Goal: Task Accomplishment & Management: Use online tool/utility

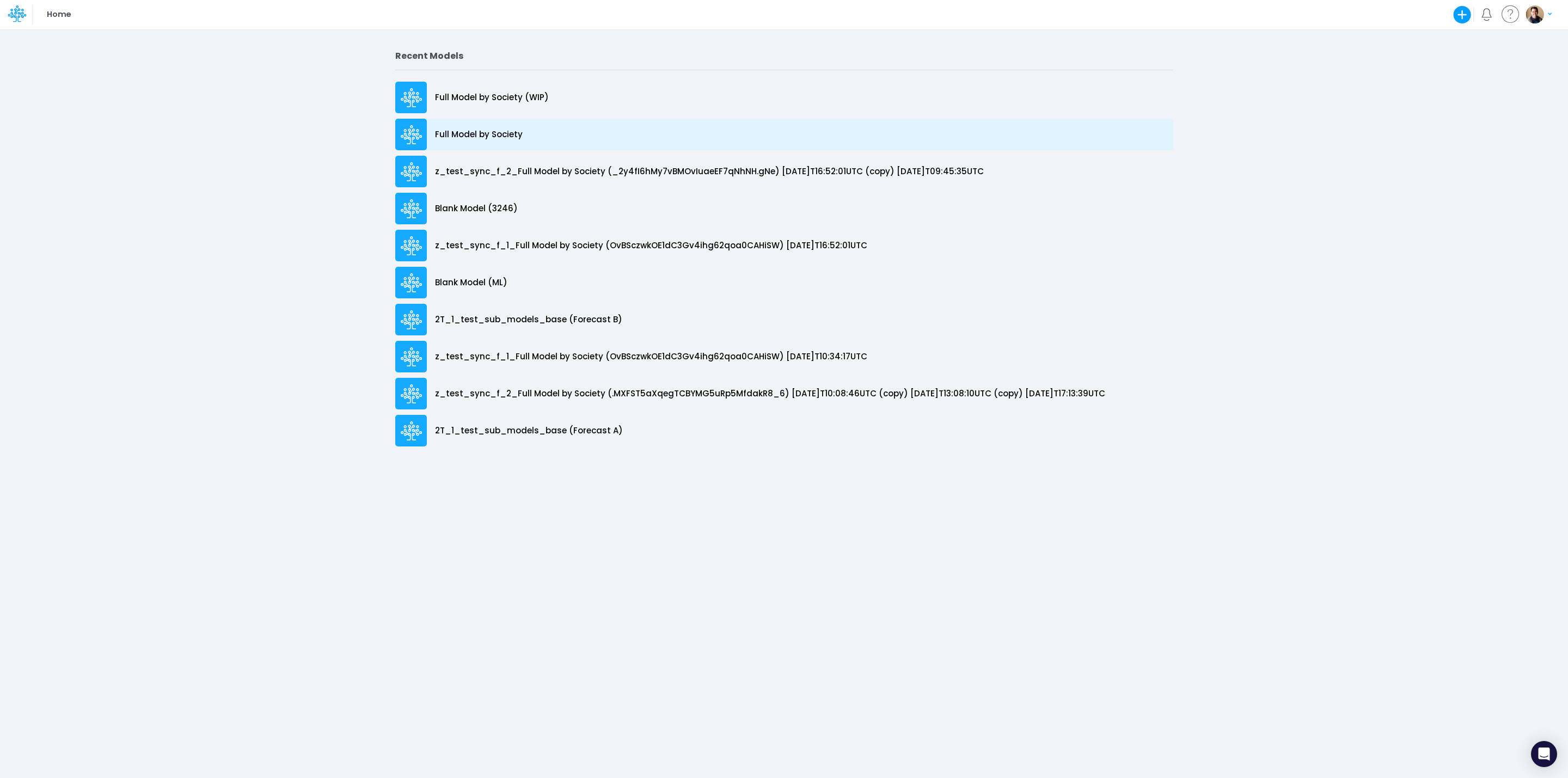
click at [457, 133] on p "Full Model by Society" at bounding box center [479, 135] width 87 height 13
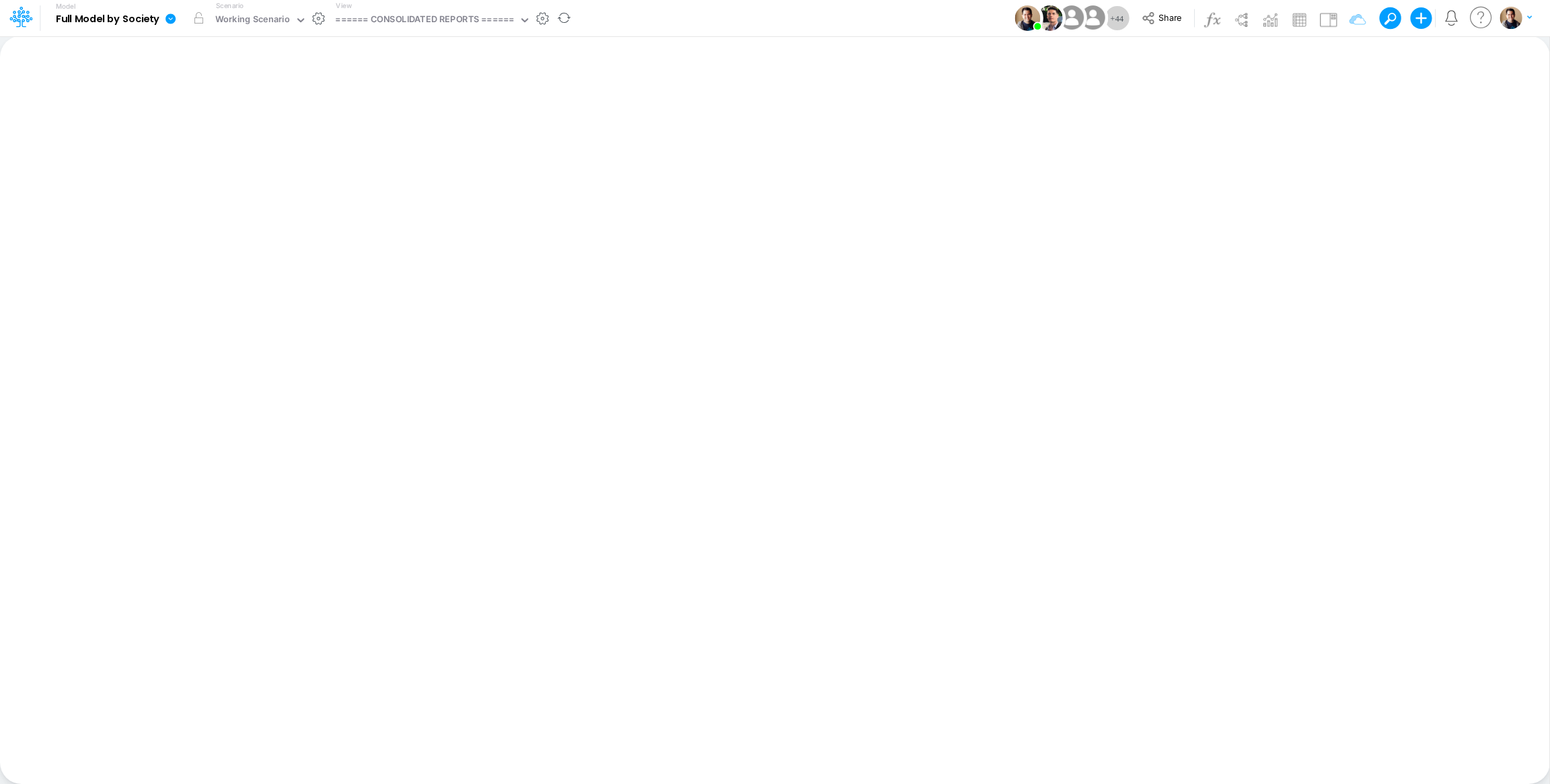
click at [167, 17] on icon at bounding box center [170, 18] width 10 height 10
click at [237, 129] on button "View model info" at bounding box center [238, 140] width 144 height 20
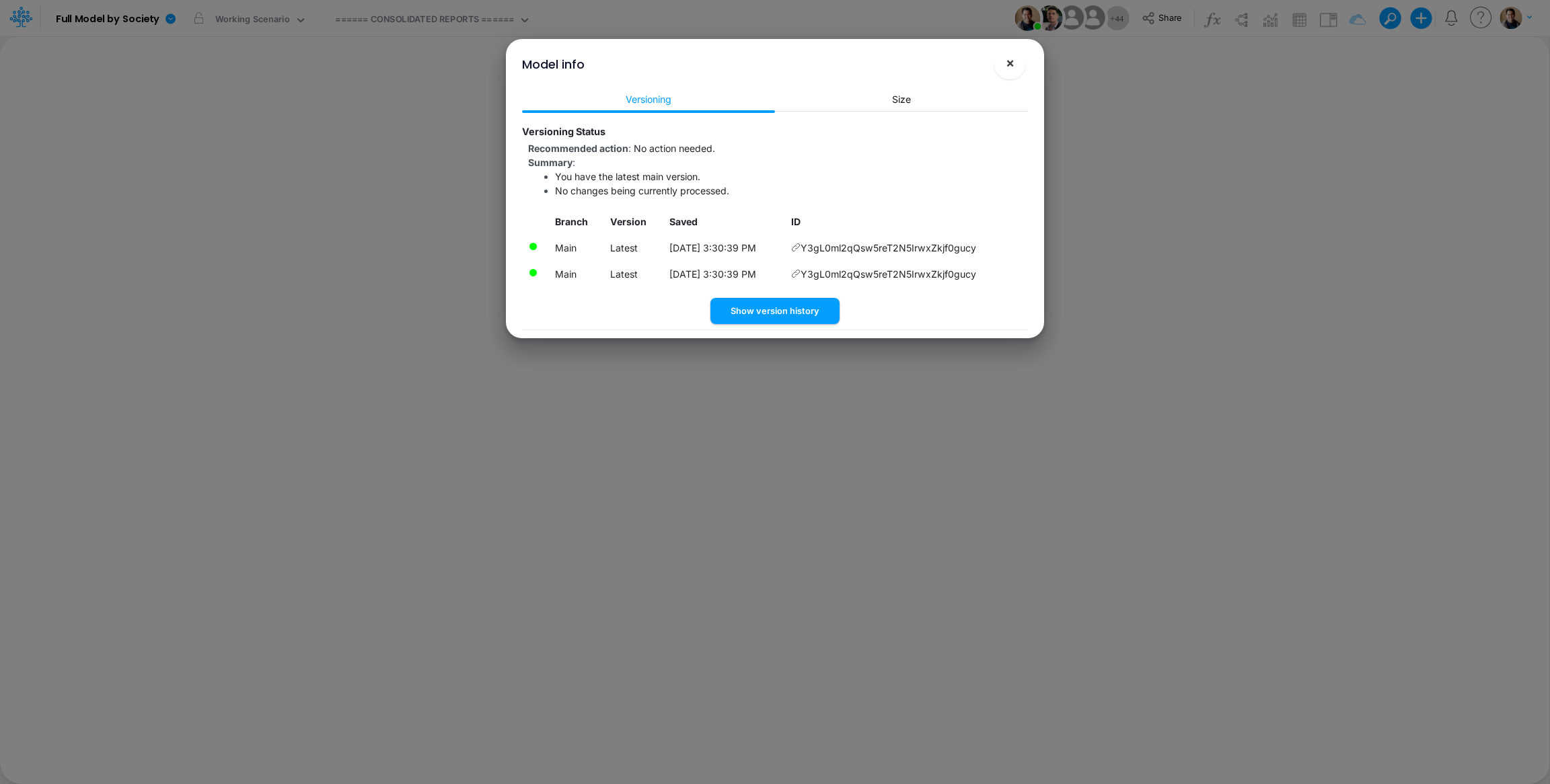
click at [1016, 59] on button "×" at bounding box center [1009, 63] width 33 height 33
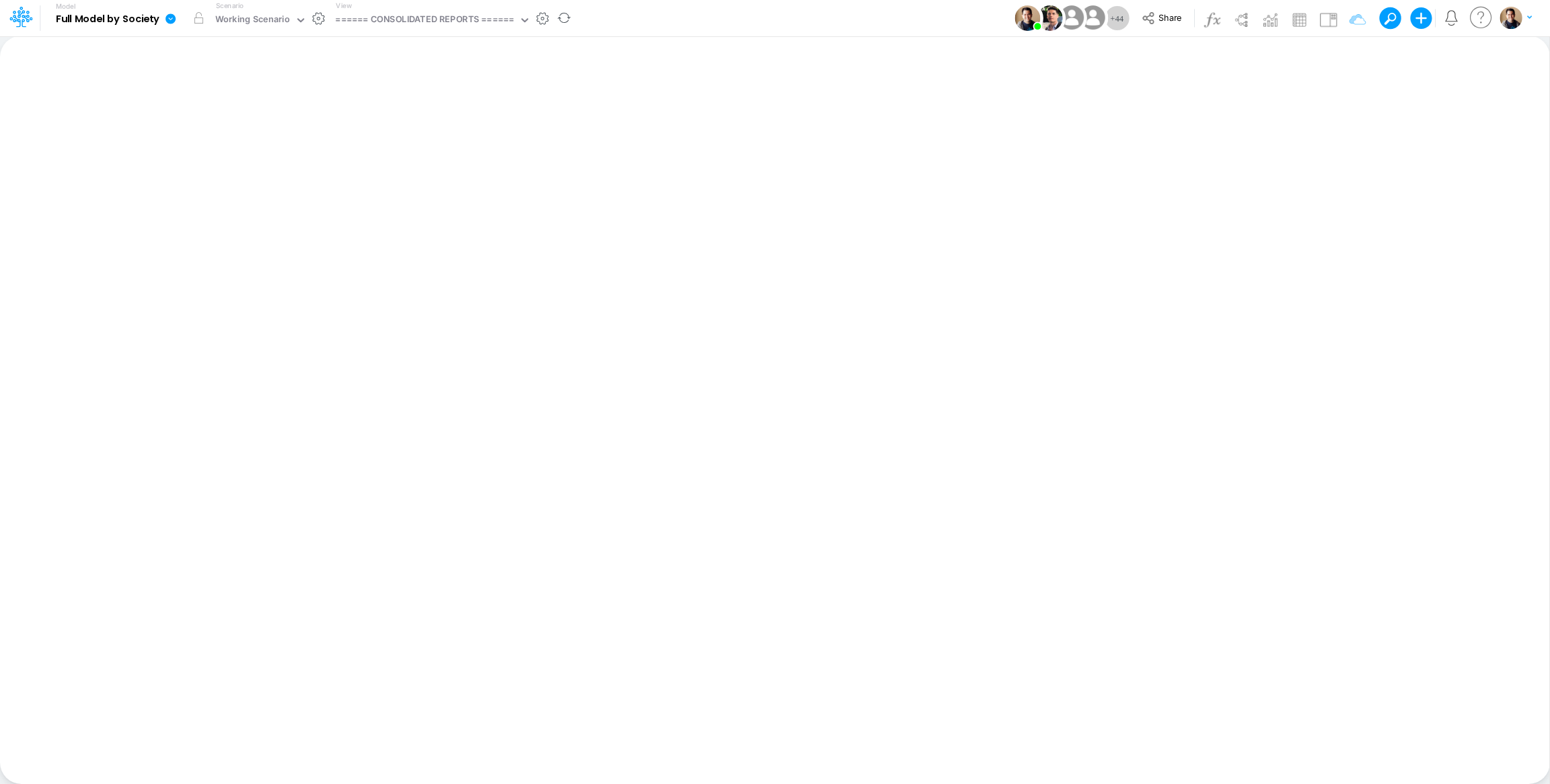
click at [165, 19] on icon at bounding box center [170, 19] width 12 height 12
click at [251, 153] on button "Sync Scenarios" at bounding box center [238, 160] width 144 height 20
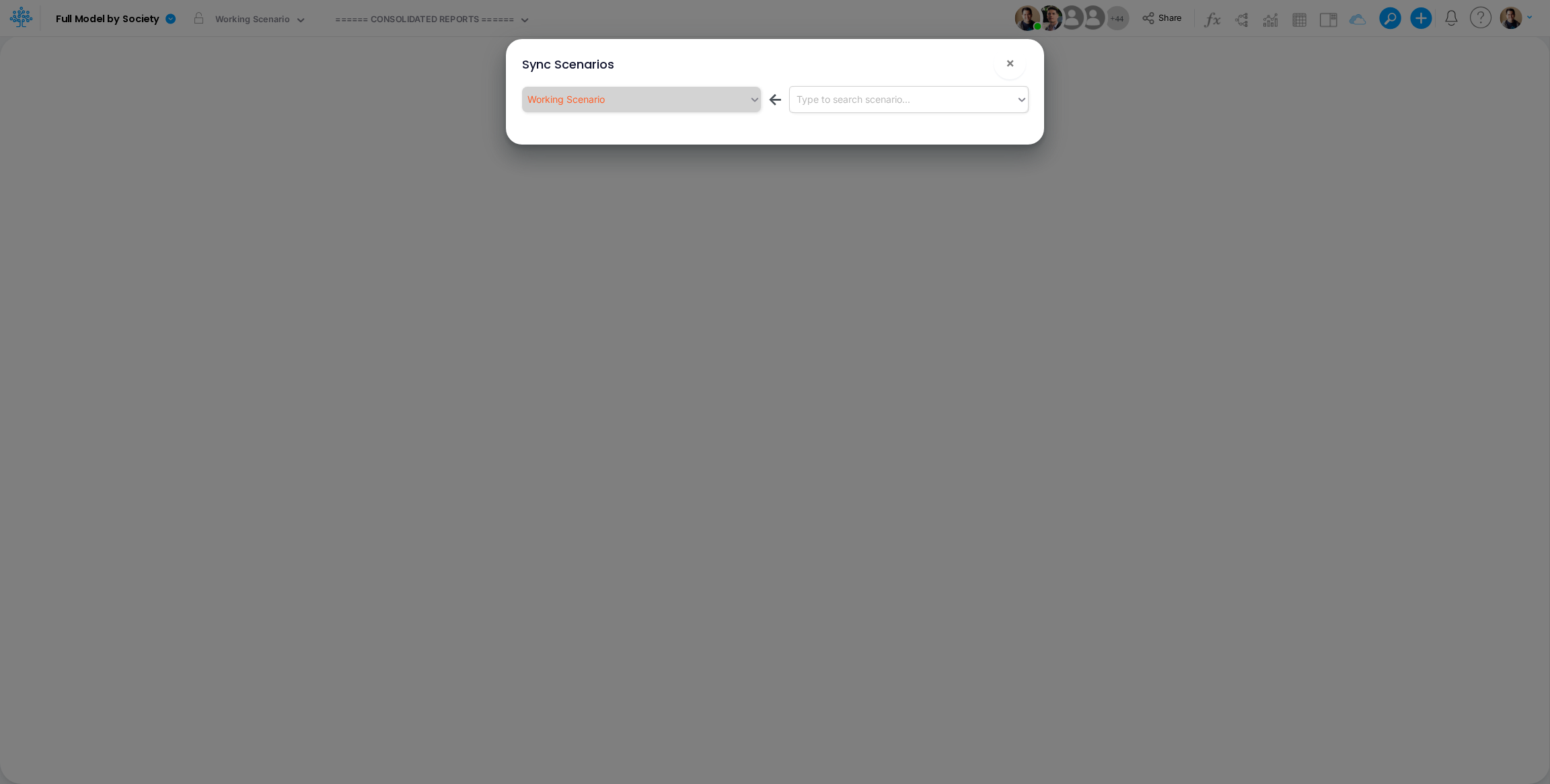
click at [930, 100] on div "Type to search scenario..." at bounding box center [903, 100] width 227 height 22
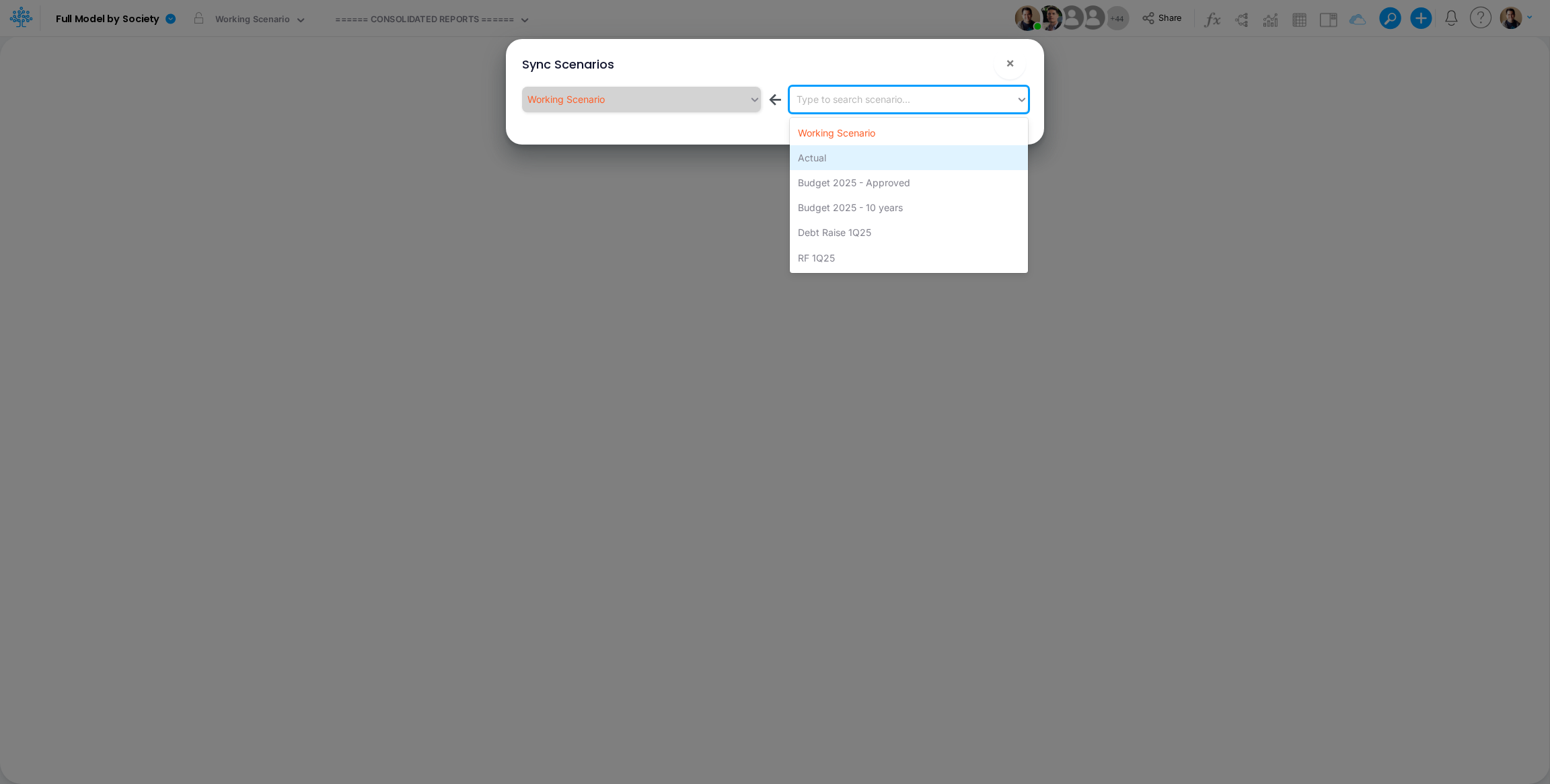
click at [856, 161] on div "Actual" at bounding box center [909, 157] width 238 height 25
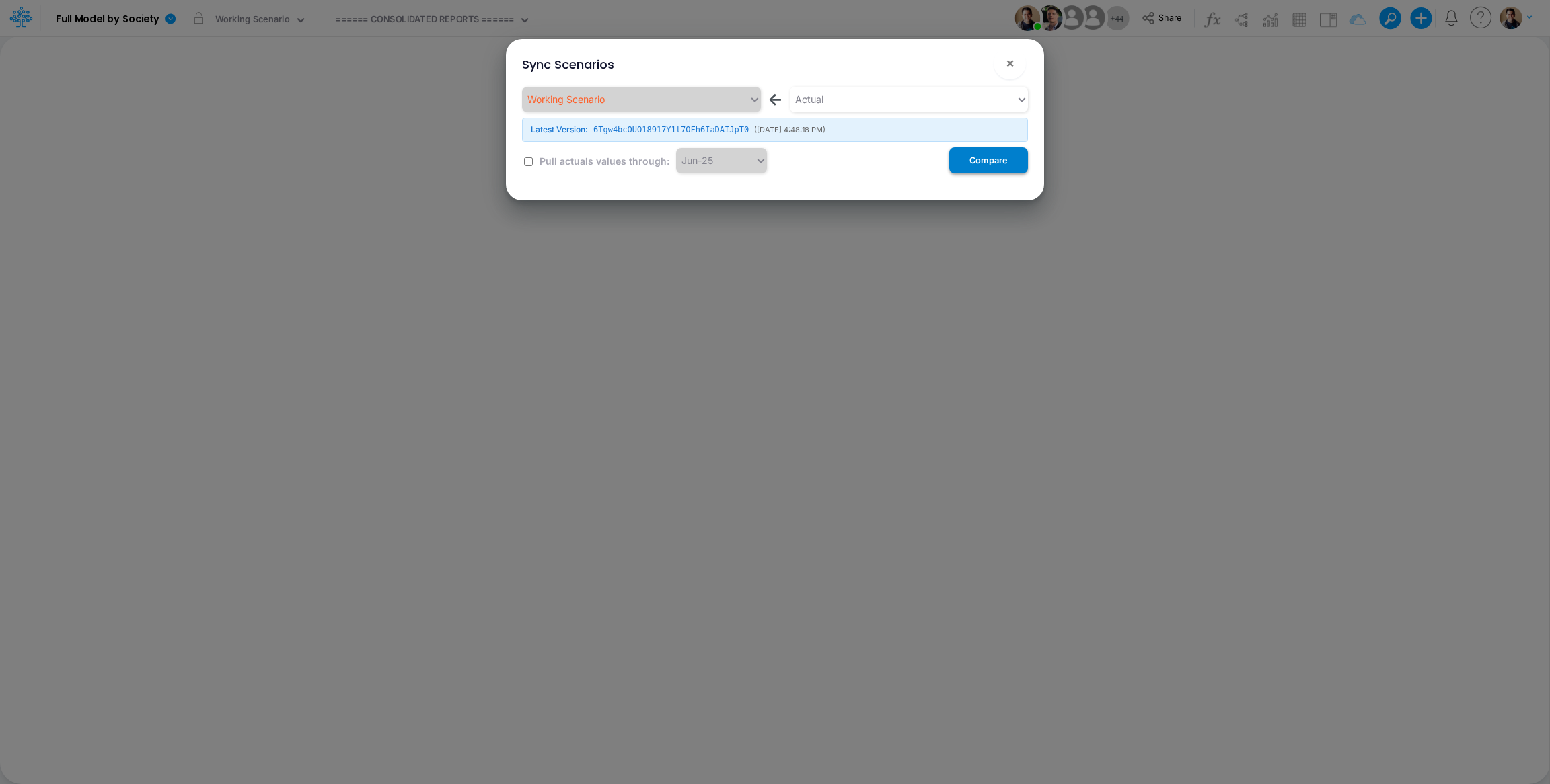
click at [990, 166] on button "Compare" at bounding box center [988, 160] width 79 height 26
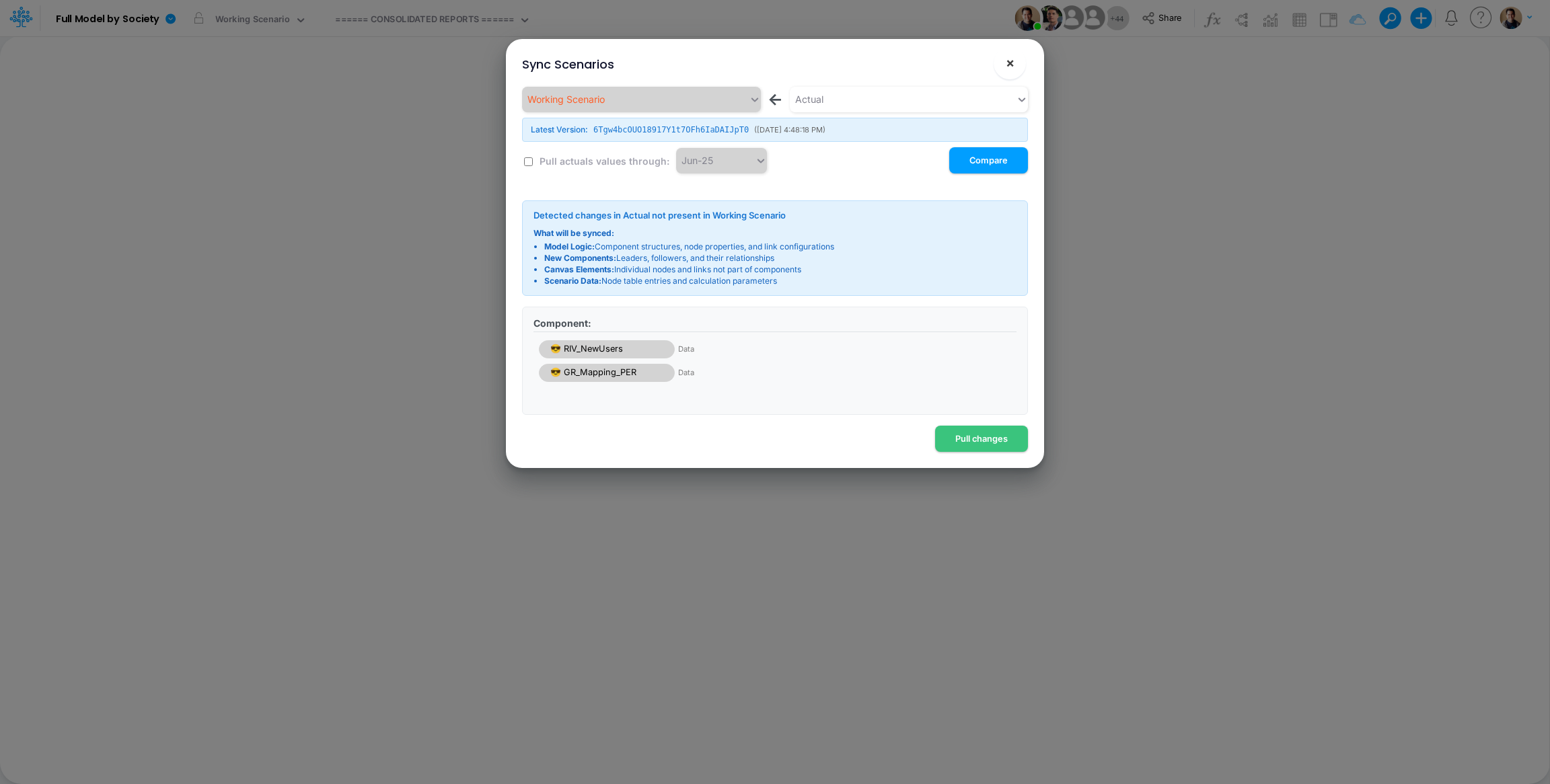
click at [1007, 61] on span "×" at bounding box center [1009, 62] width 8 height 16
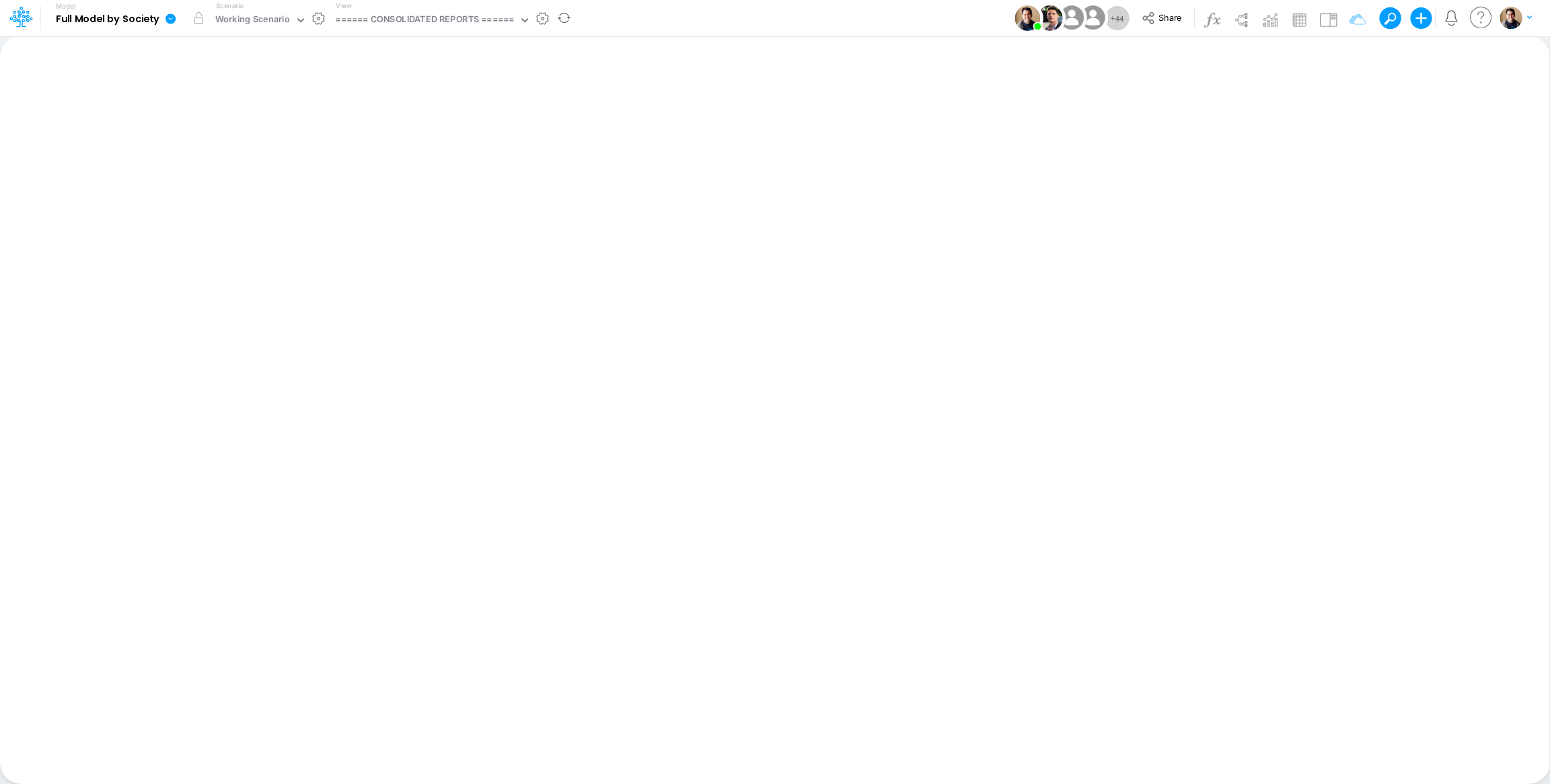
click at [176, 13] on icon at bounding box center [170, 19] width 12 height 12
click at [244, 140] on button "View model info" at bounding box center [238, 140] width 144 height 20
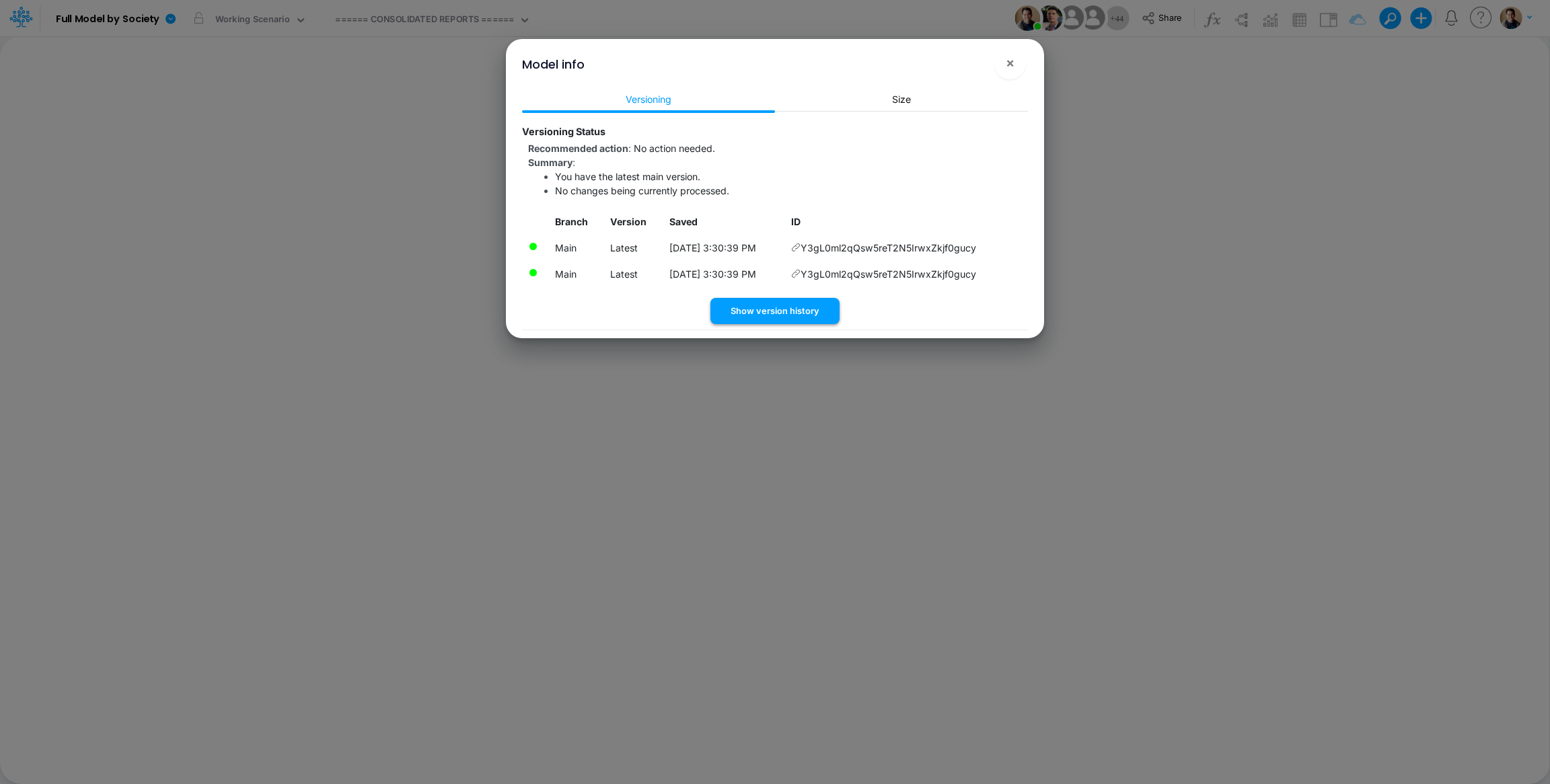
click at [795, 316] on button "Show version history" at bounding box center [774, 311] width 129 height 26
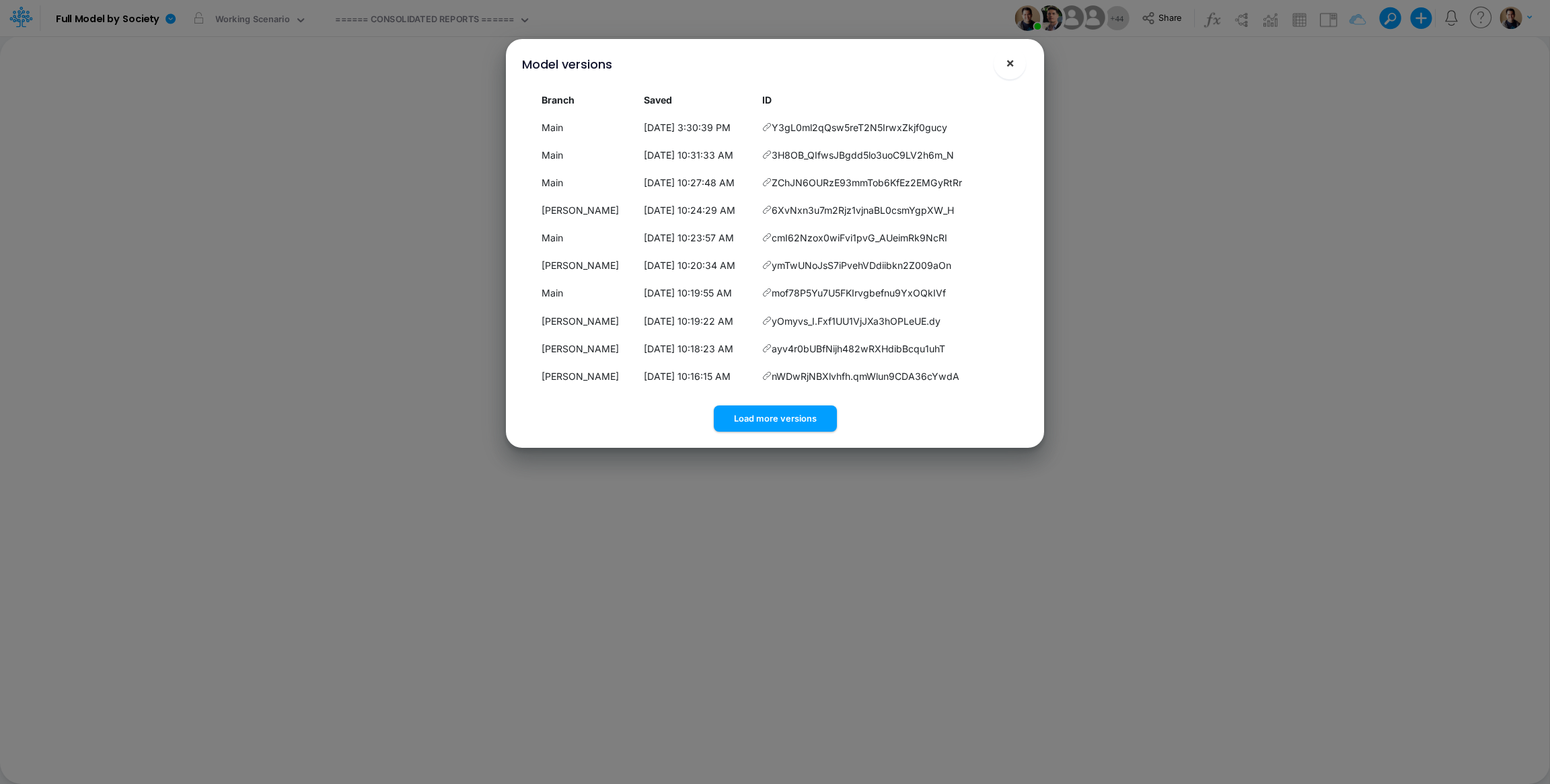
click at [1009, 60] on span "×" at bounding box center [1009, 62] width 8 height 16
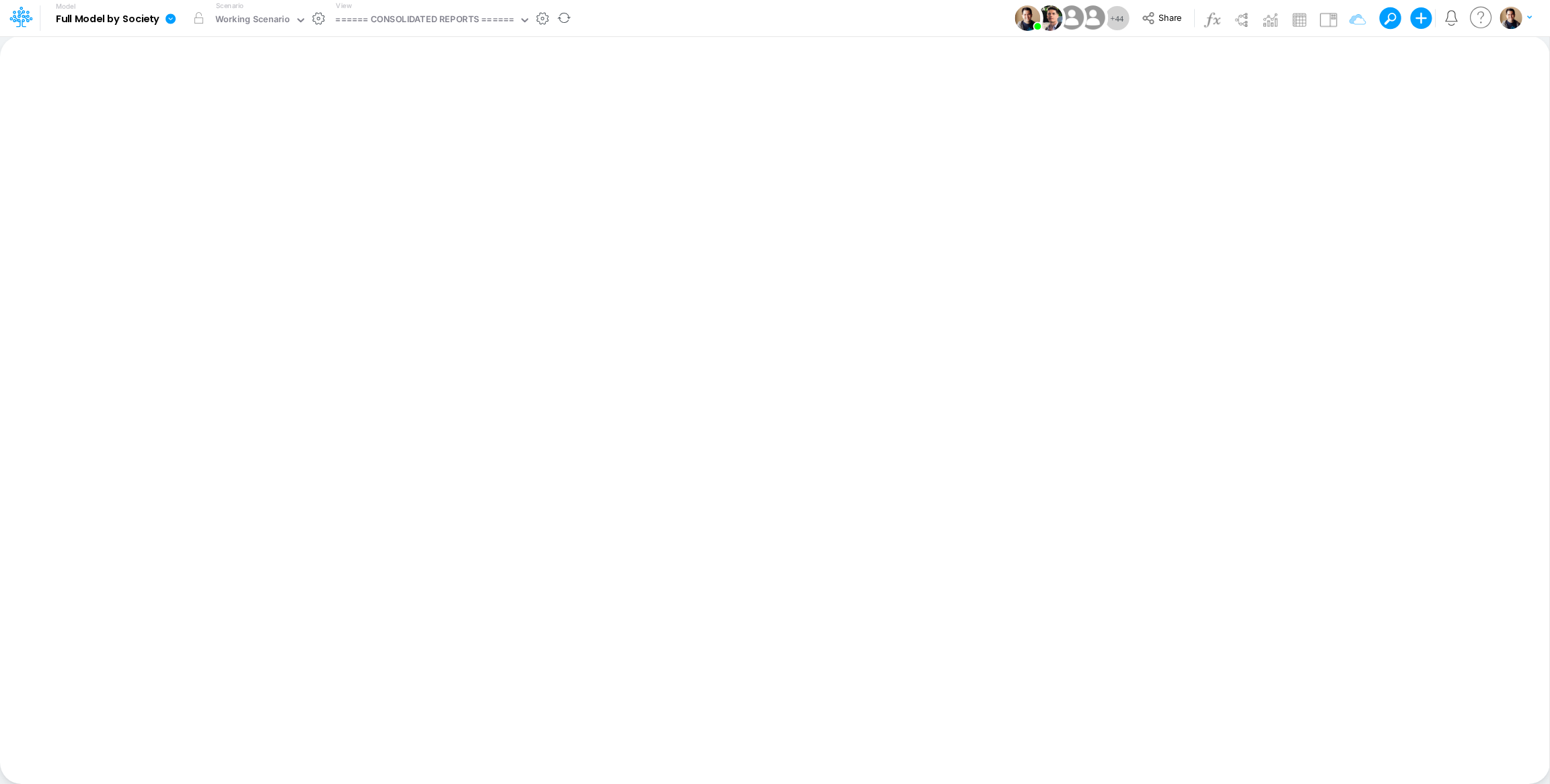
click at [168, 22] on icon at bounding box center [170, 18] width 10 height 10
click at [285, 14] on div "Working Scenario" at bounding box center [252, 20] width 74 height 16
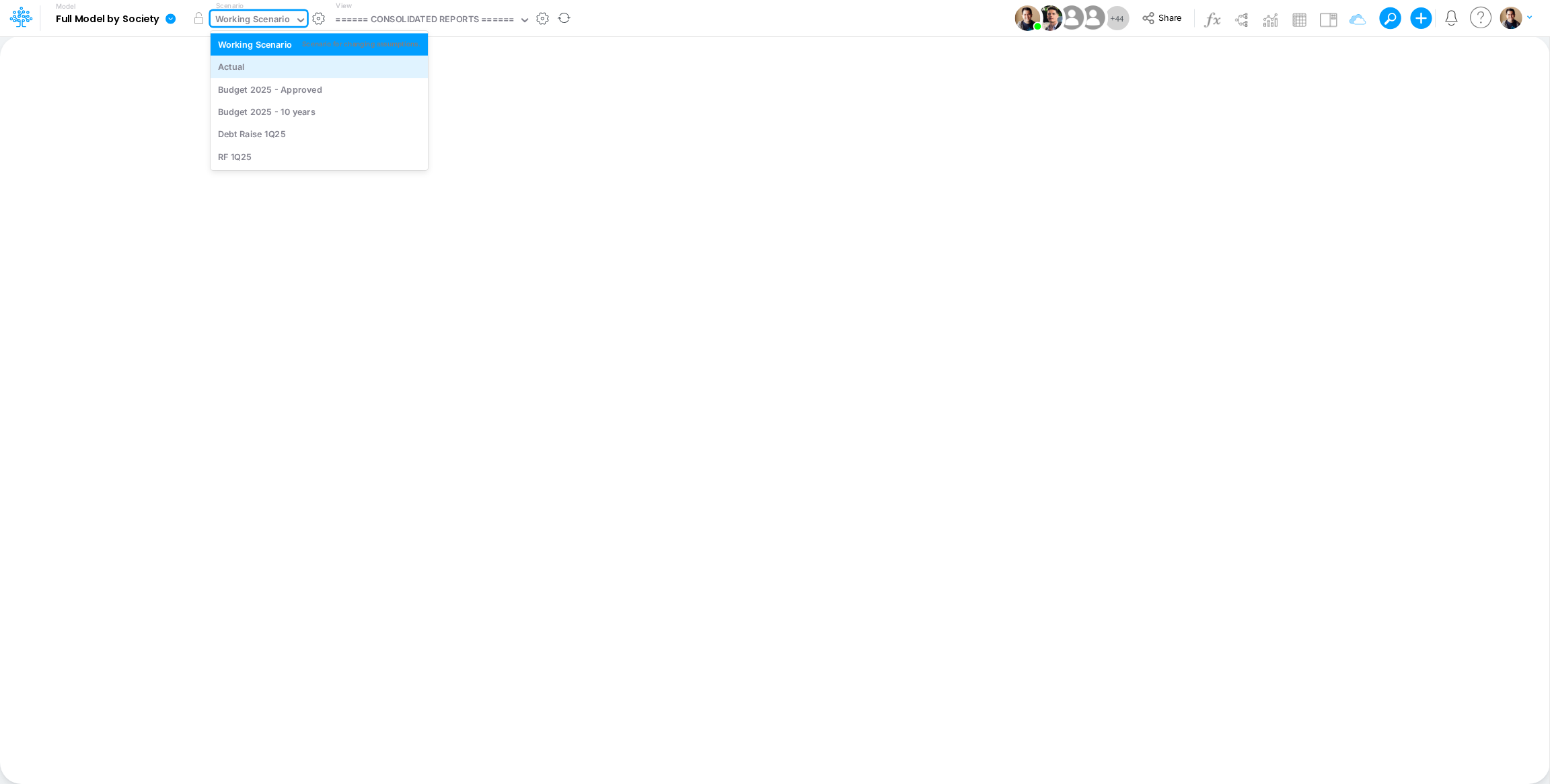
click at [275, 67] on div "Actual" at bounding box center [319, 67] width 203 height 13
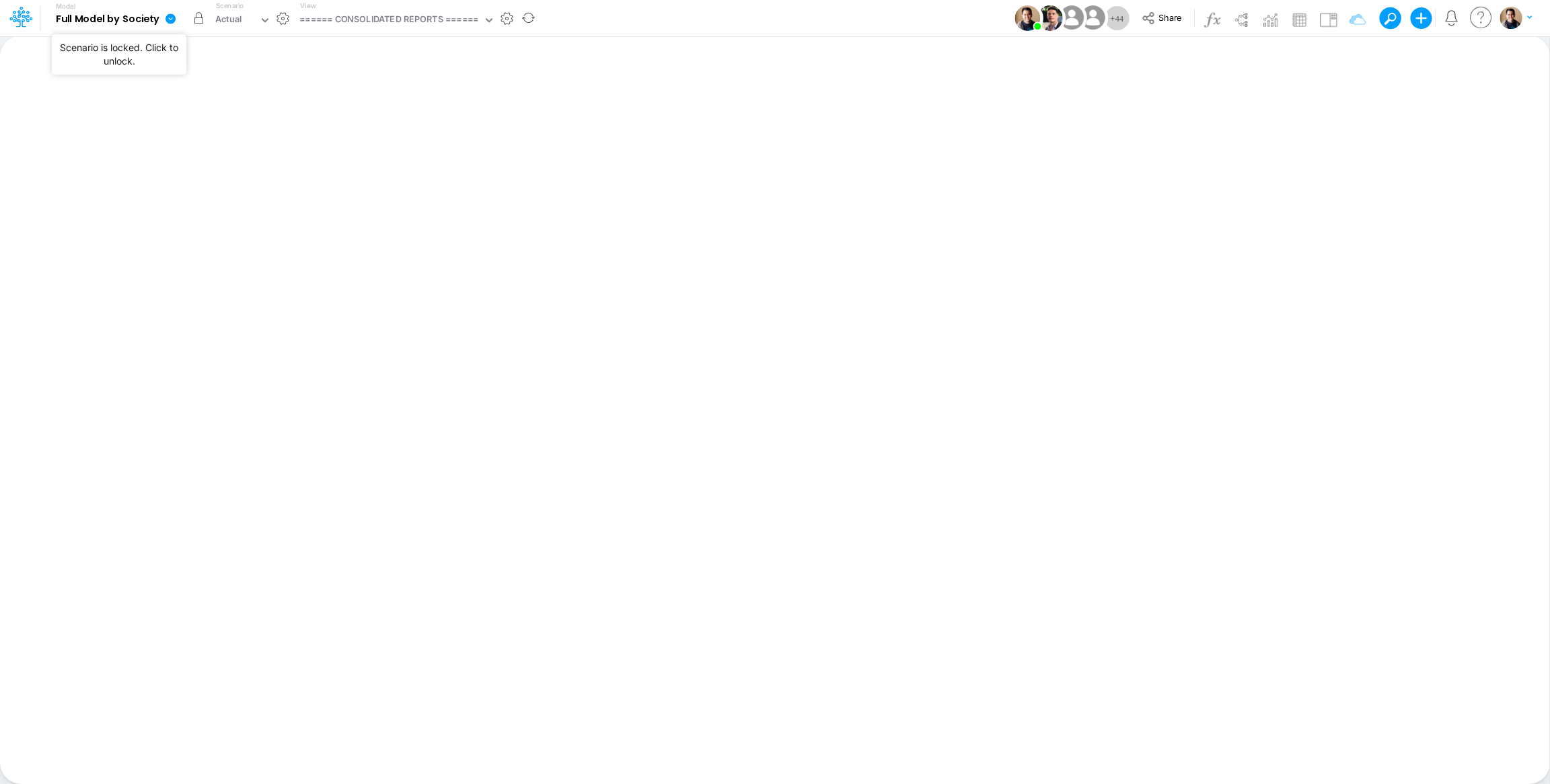
click at [196, 16] on button "button" at bounding box center [198, 19] width 24 height 24
click at [171, 21] on icon at bounding box center [170, 18] width 10 height 10
click at [261, 137] on button "View model info" at bounding box center [238, 140] width 144 height 20
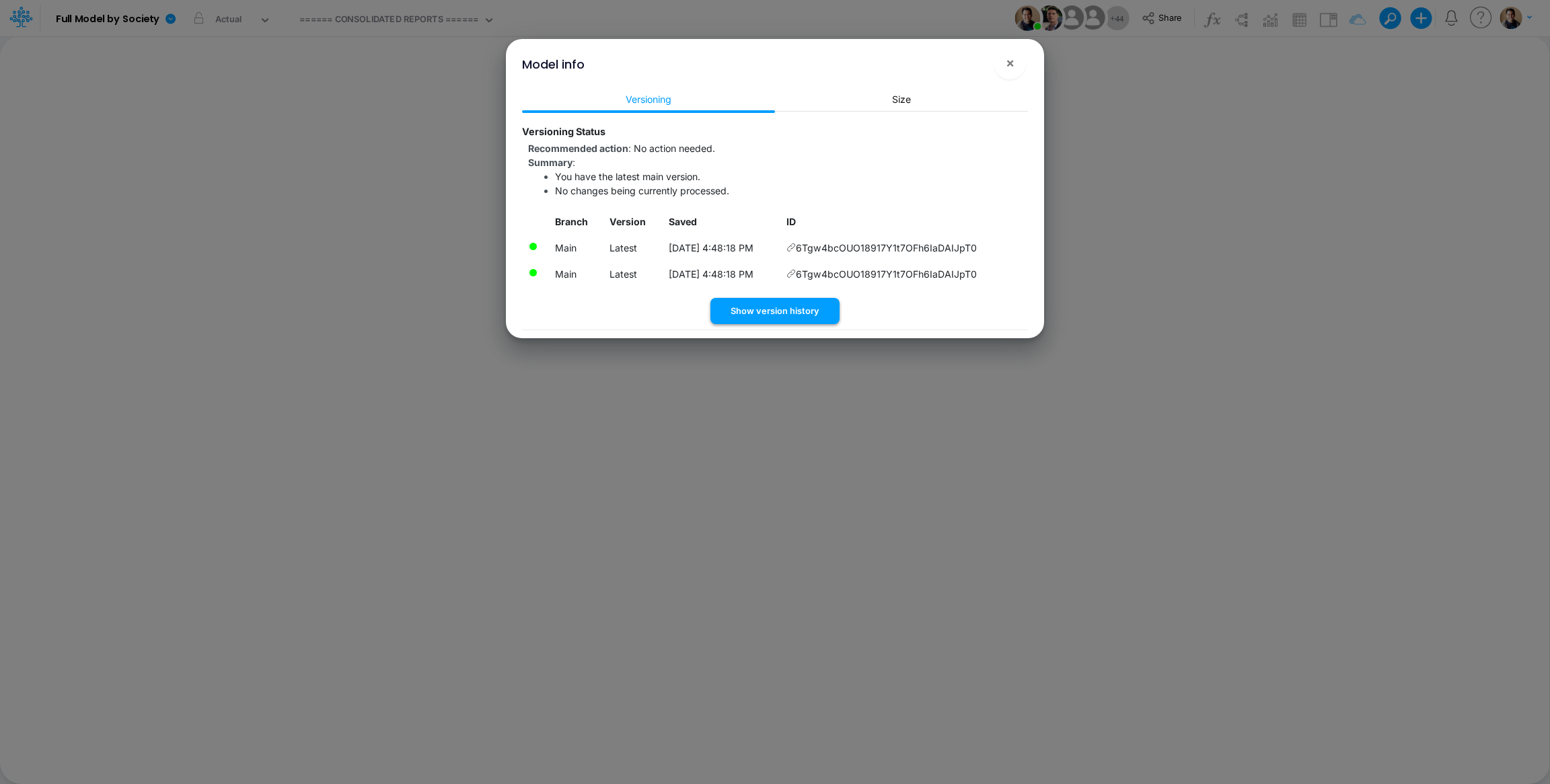
click at [795, 310] on button "Show version history" at bounding box center [774, 311] width 129 height 26
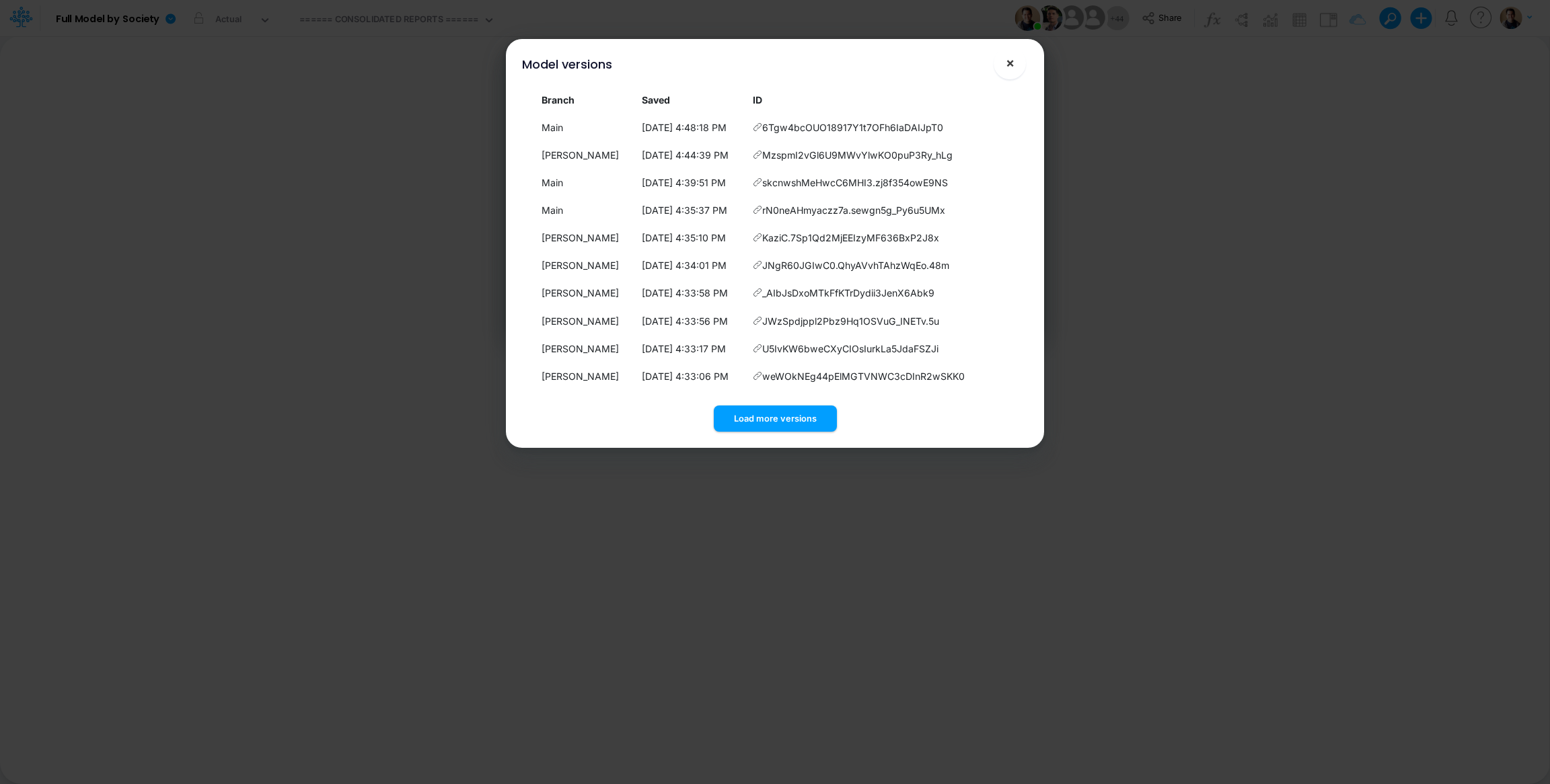
click at [1019, 65] on button "×" at bounding box center [1009, 63] width 33 height 33
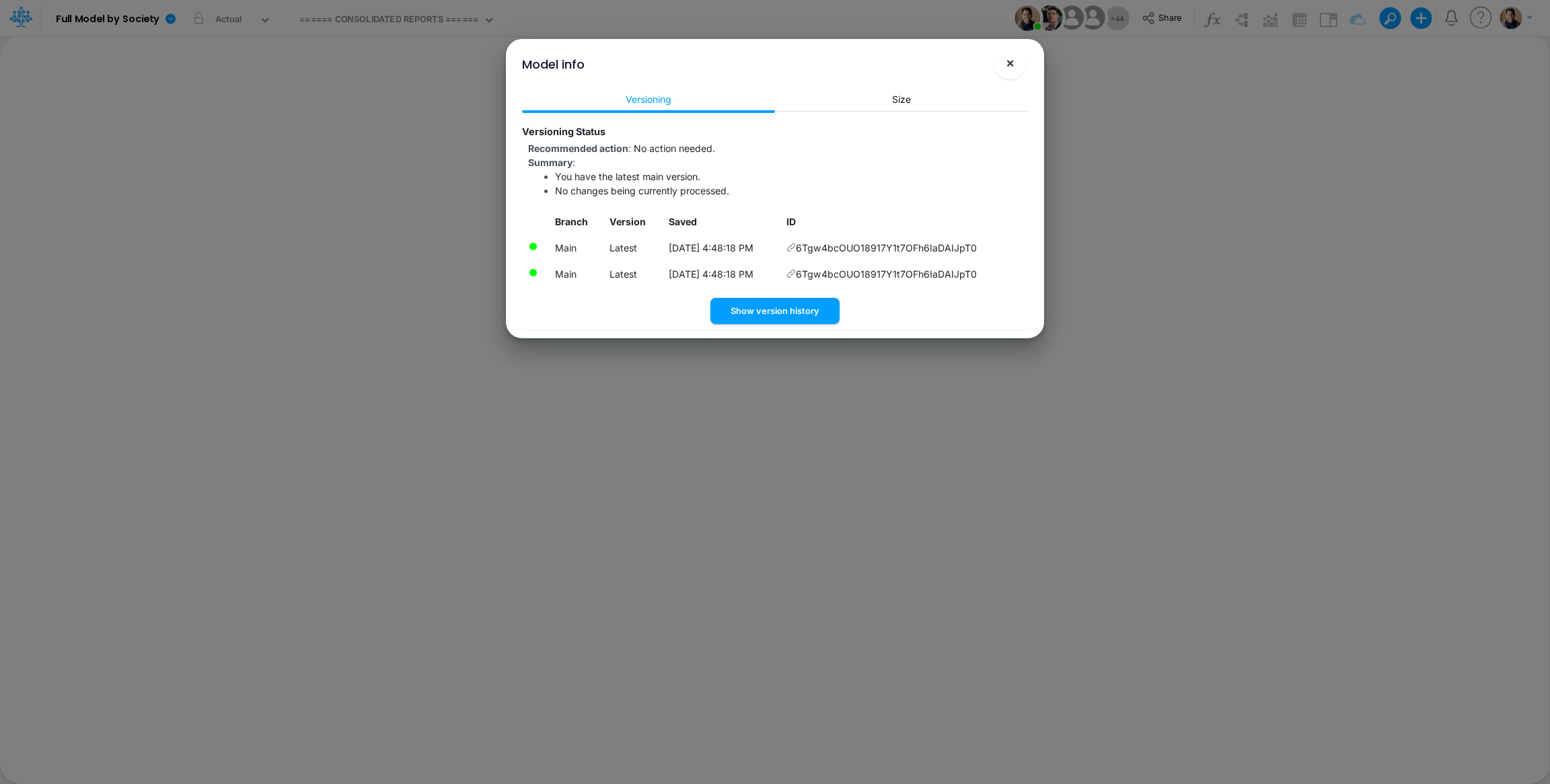
click at [999, 69] on button "×" at bounding box center [1009, 63] width 33 height 33
